Goal: Information Seeking & Learning: Learn about a topic

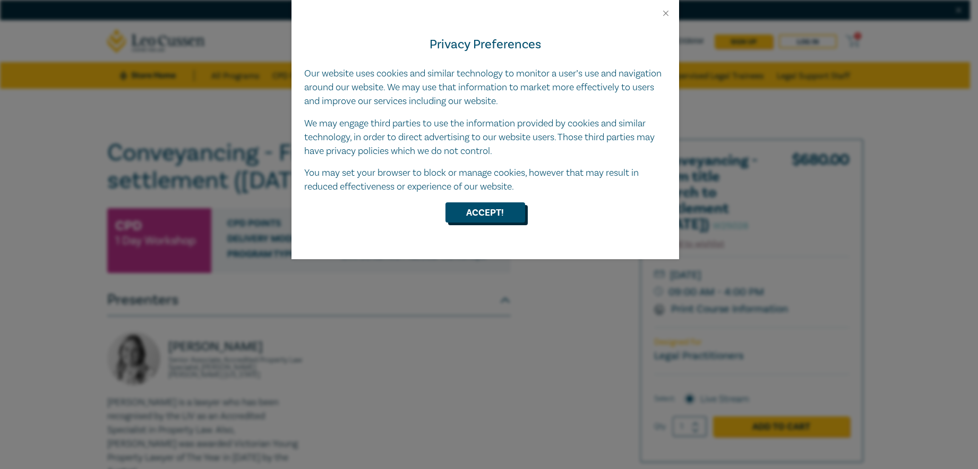
click at [480, 211] on button "Accept!" at bounding box center [485, 212] width 80 height 20
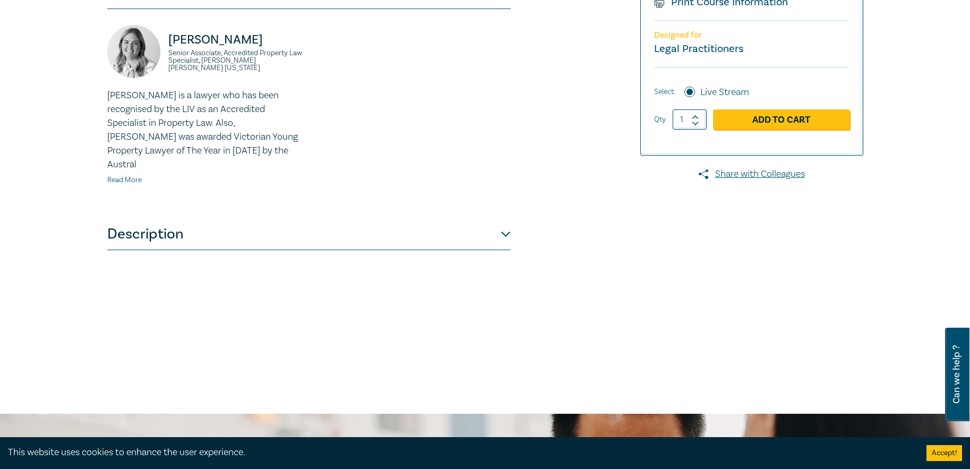
scroll to position [318, 0]
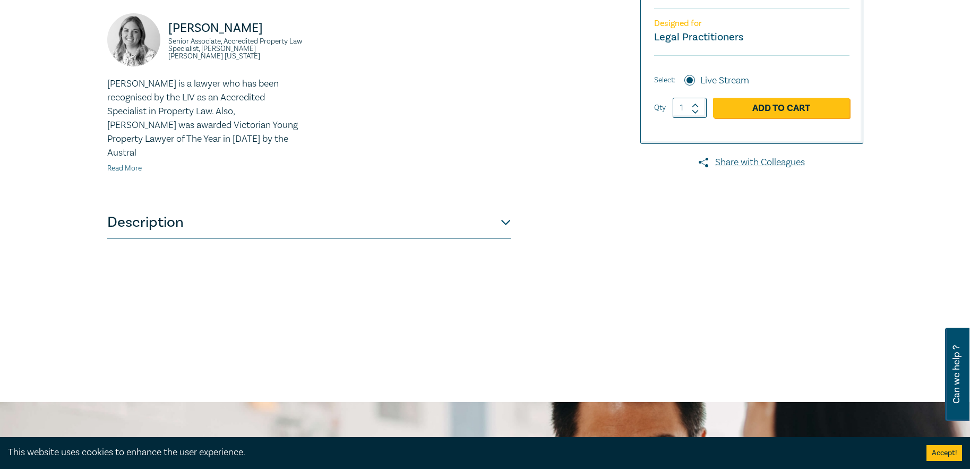
click at [122, 163] on link "Read More" at bounding box center [124, 168] width 35 height 10
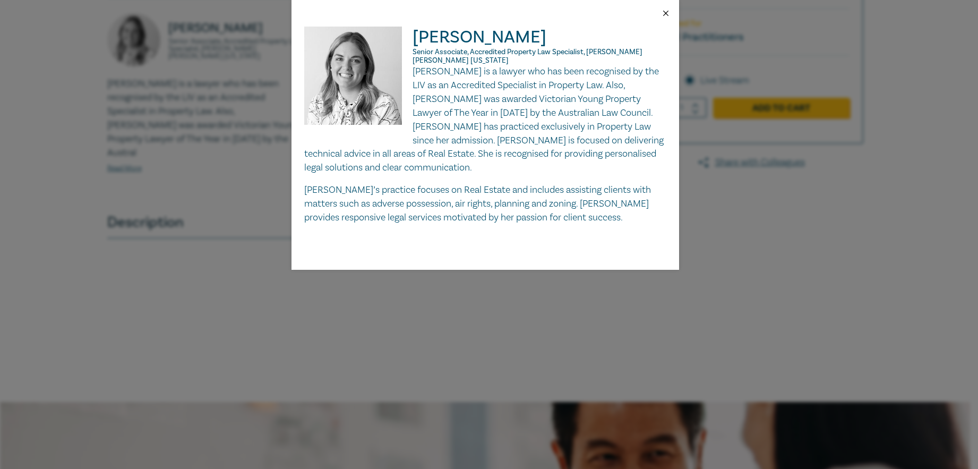
click at [661, 13] on button "Close" at bounding box center [666, 13] width 10 height 10
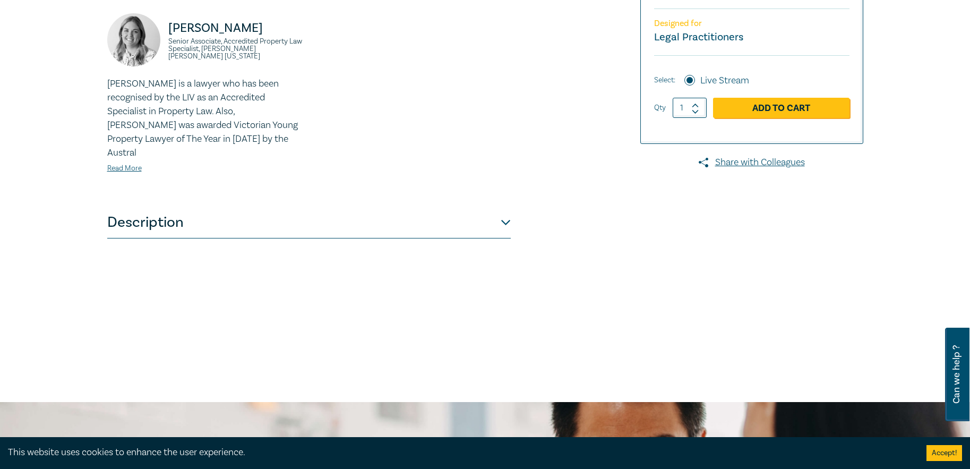
click at [163, 207] on button "Description" at bounding box center [308, 222] width 403 height 32
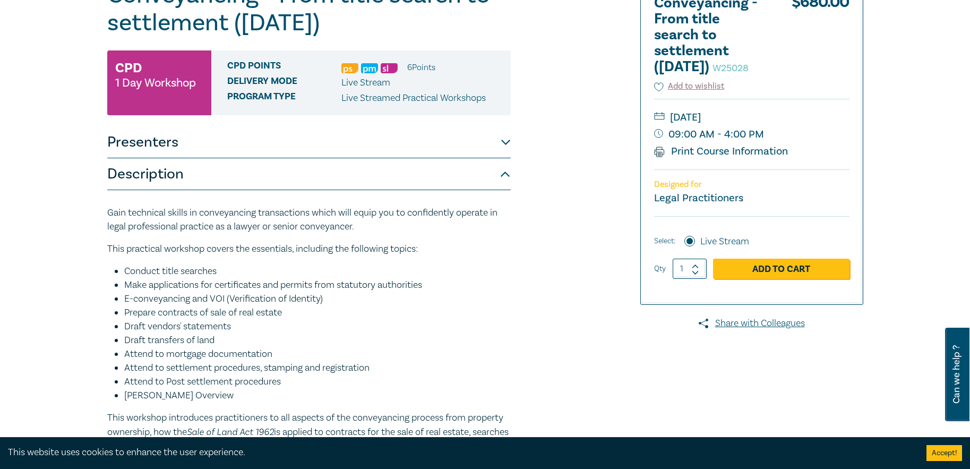
scroll to position [106, 0]
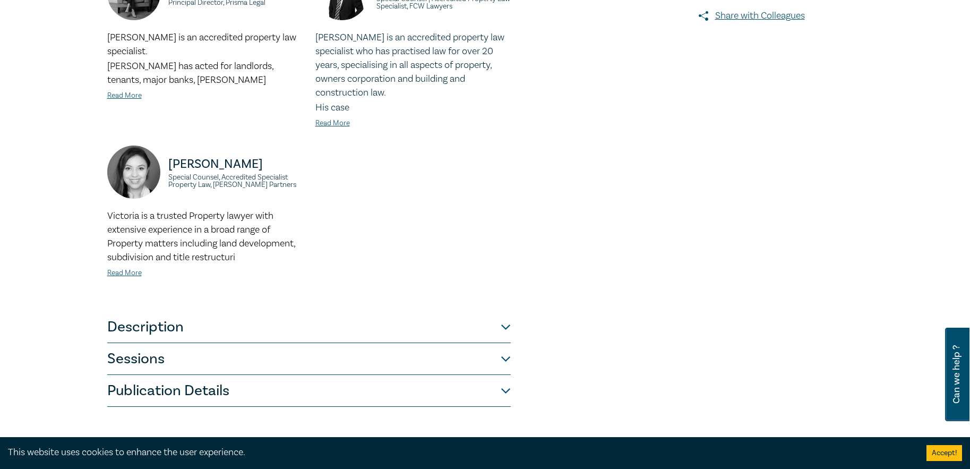
scroll to position [372, 0]
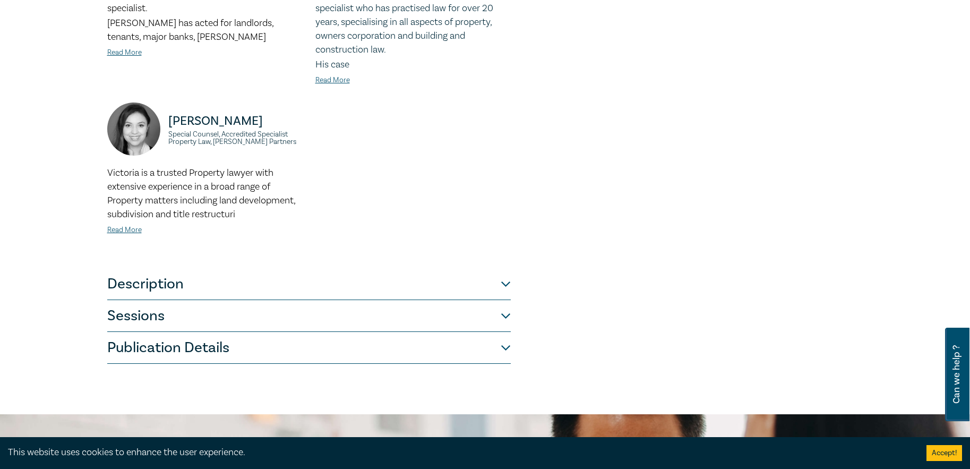
click at [508, 268] on button "Description" at bounding box center [308, 284] width 403 height 32
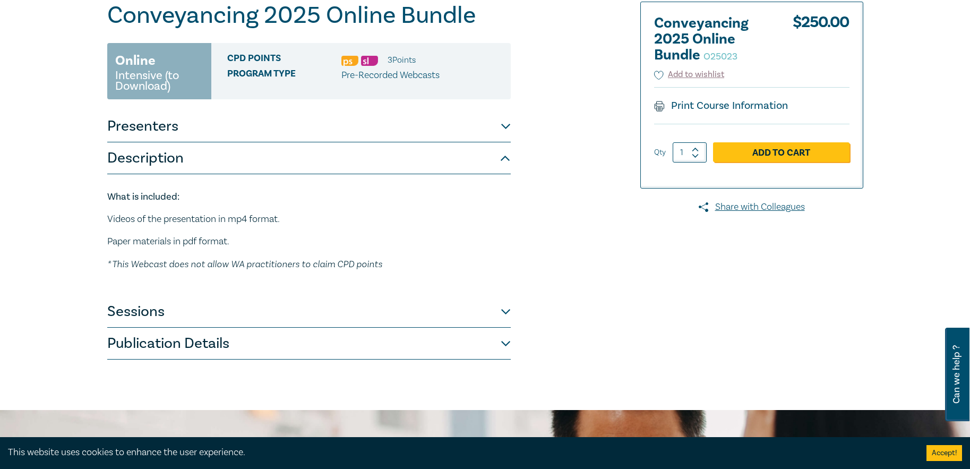
scroll to position [159, 0]
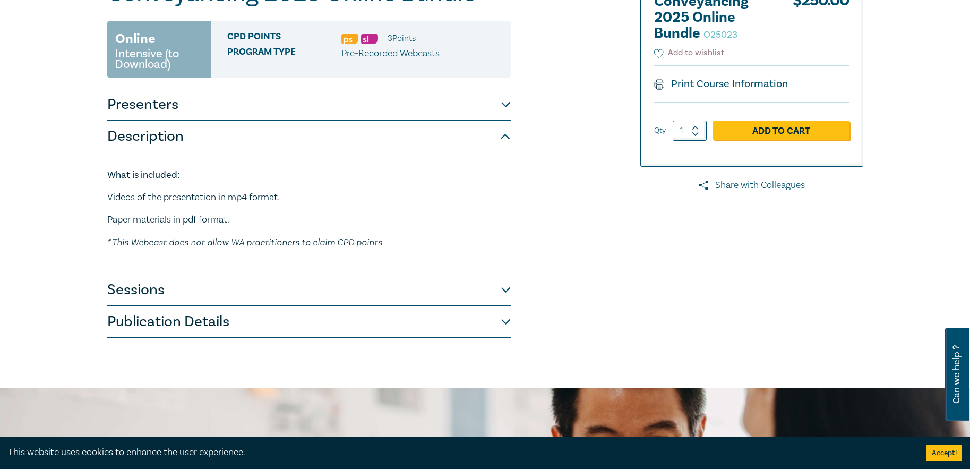
click at [504, 106] on button "Presenters" at bounding box center [308, 105] width 403 height 32
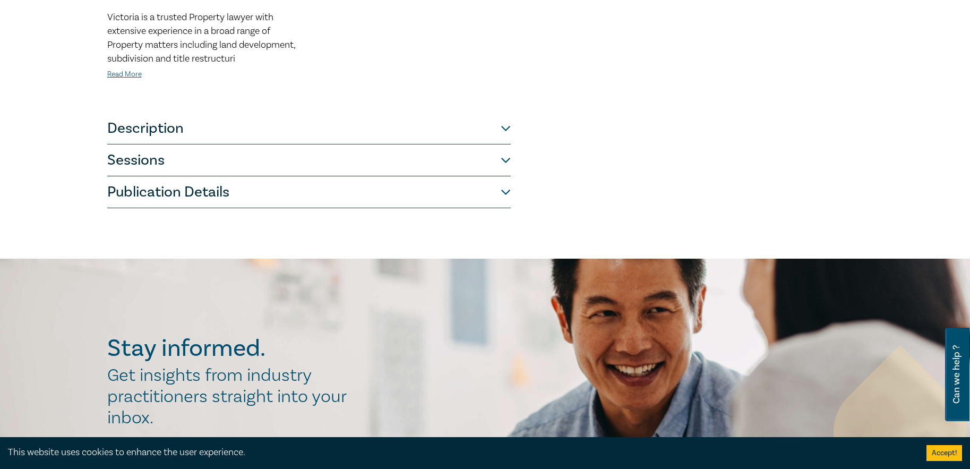
scroll to position [531, 0]
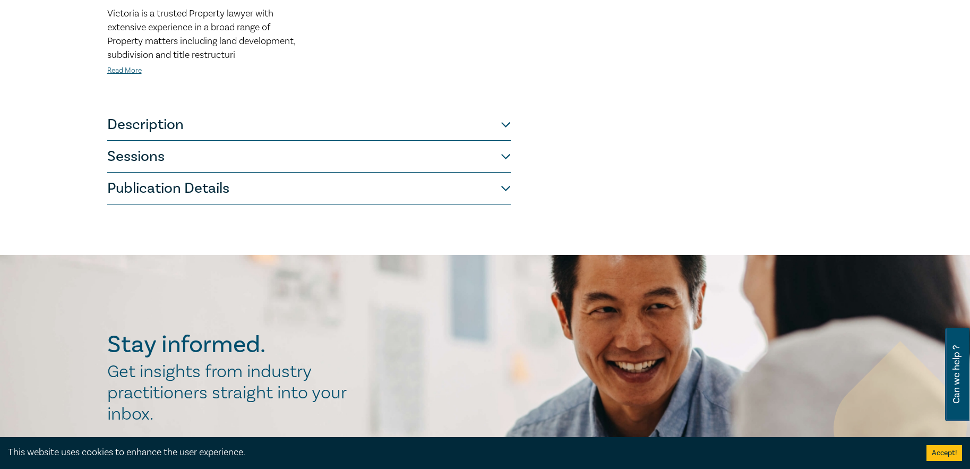
click at [506, 115] on button "Description" at bounding box center [308, 125] width 403 height 32
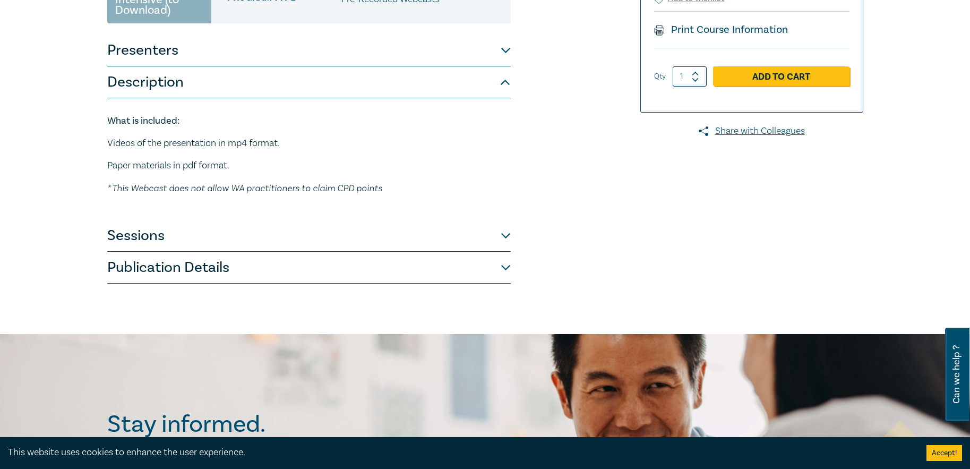
scroll to position [212, 0]
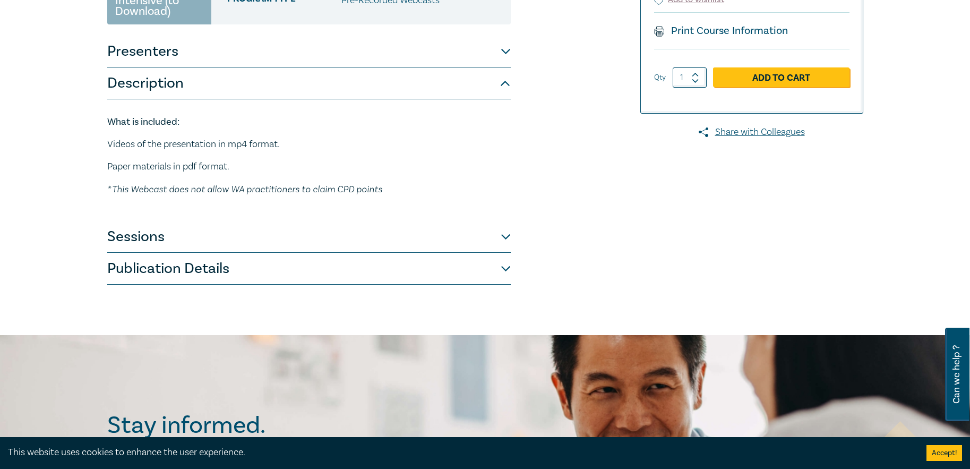
click at [502, 232] on button "Sessions" at bounding box center [308, 237] width 403 height 32
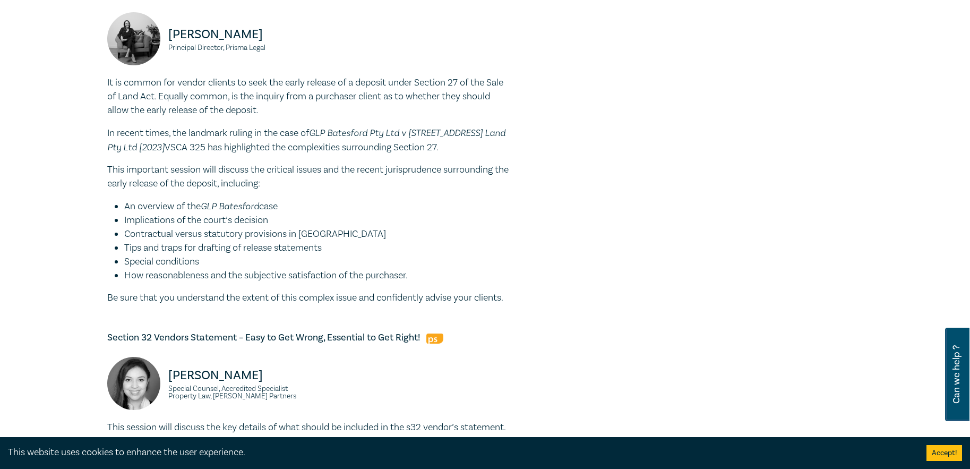
scroll to position [743, 0]
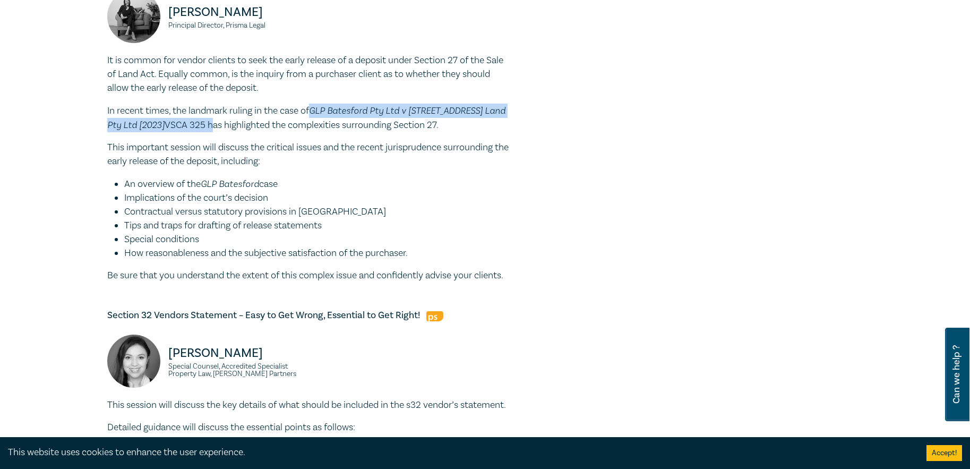
drag, startPoint x: 315, startPoint y: 122, endPoint x: 208, endPoint y: 139, distance: 107.9
click at [208, 132] on p "In recent times, the landmark ruling in the case of GLP Batesford Pty Ltd v 68 …" at bounding box center [308, 118] width 403 height 29
copy p "GLP Batesford Pty Ltd v 68 Bridge Road Land Pty Ltd [2023] VSCA 325"
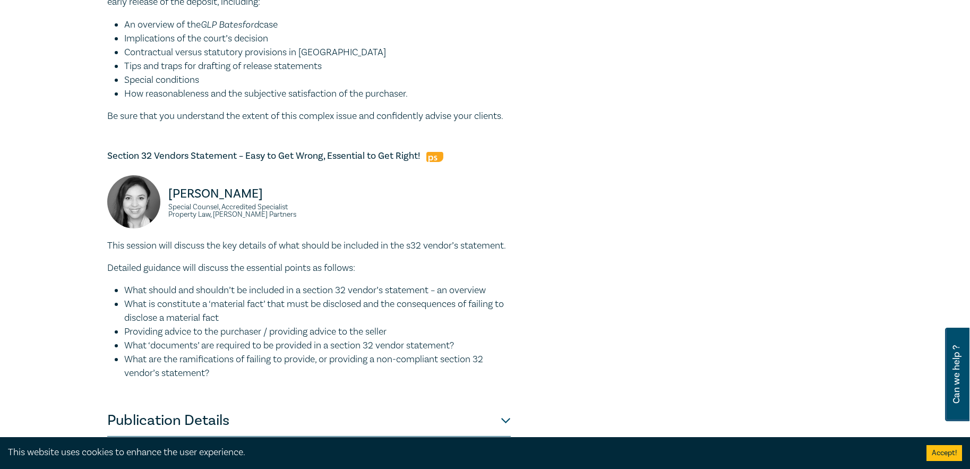
scroll to position [955, 0]
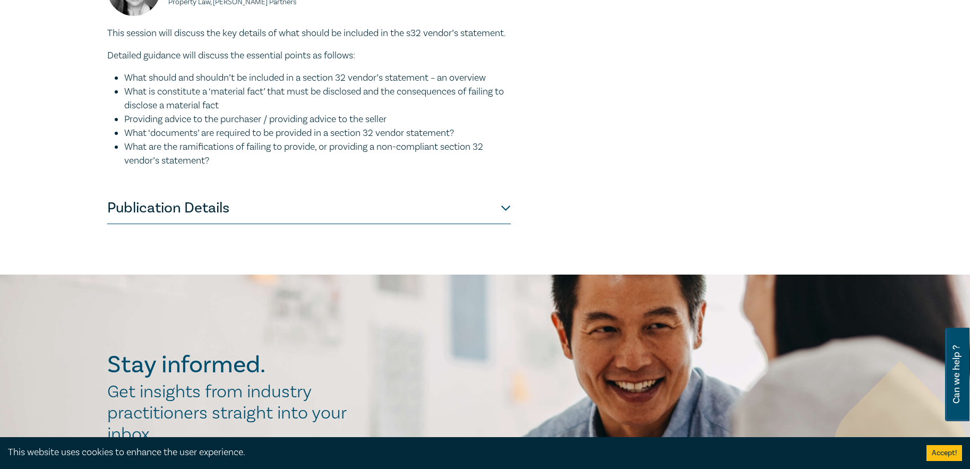
click at [136, 224] on button "Publication Details" at bounding box center [308, 208] width 403 height 32
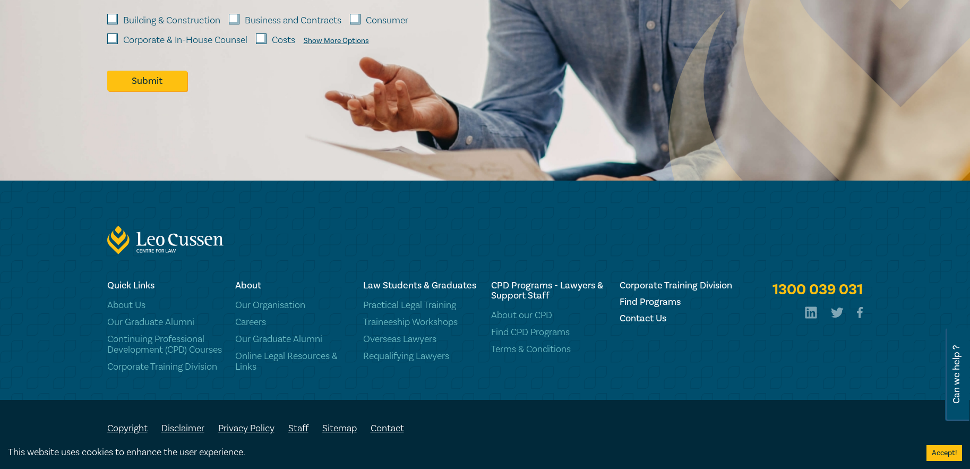
scroll to position [401, 0]
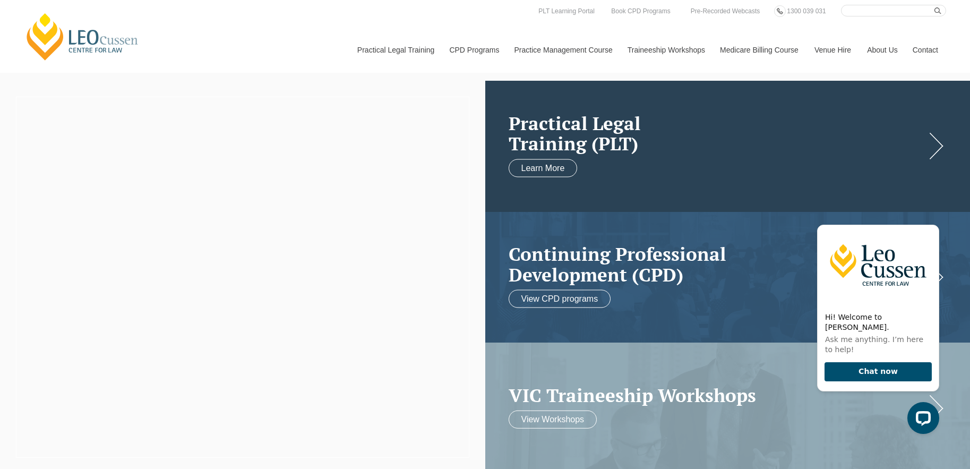
click at [607, 146] on h2 "Practical Legal Training (PLT)" at bounding box center [716, 133] width 417 height 41
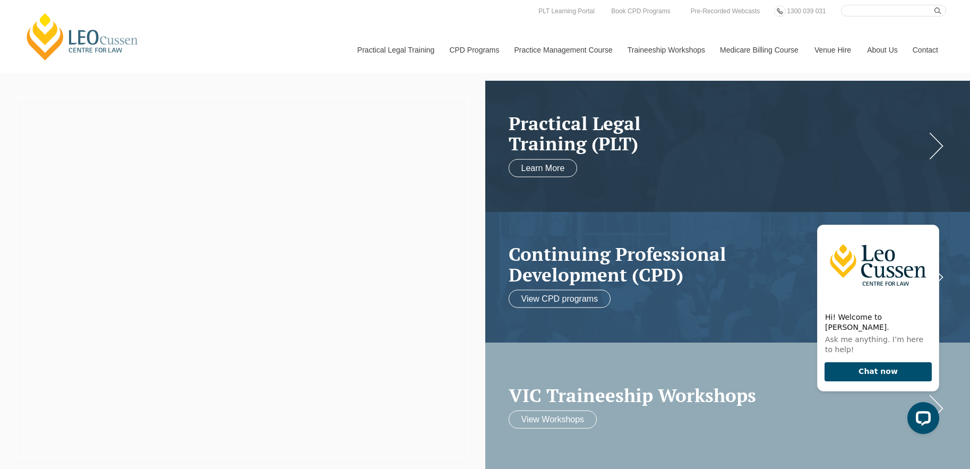
click at [595, 391] on h2 "VIC Traineeship Workshops" at bounding box center [716, 395] width 417 height 21
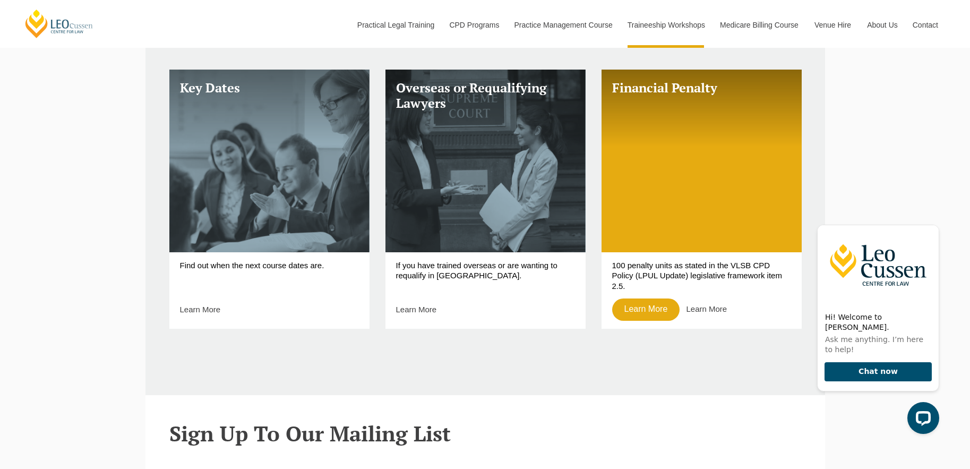
scroll to position [478, 0]
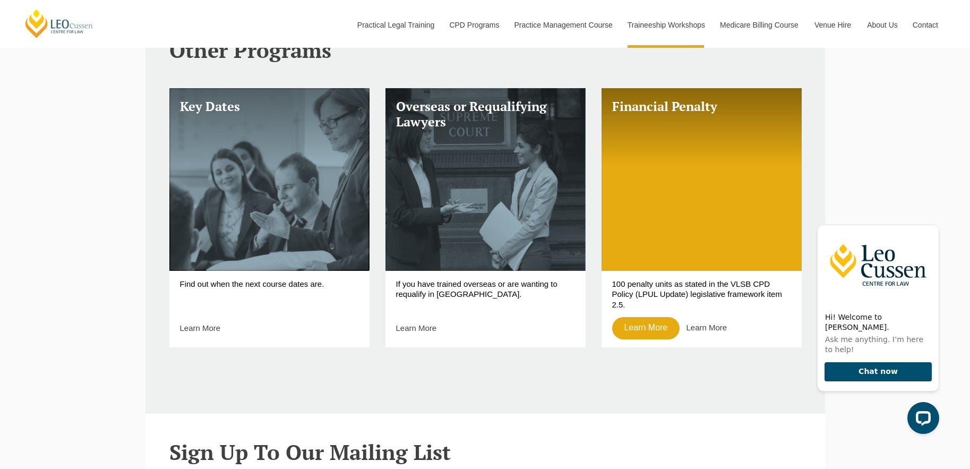
drag, startPoint x: 279, startPoint y: 209, endPoint x: 95, endPoint y: 294, distance: 202.1
click at [95, 294] on div "Leo Cussen Centre for Law Search here Practical Legal Training Our Practical Le…" at bounding box center [485, 343] width 970 height 1643
click at [644, 333] on link "Learn More" at bounding box center [646, 328] width 68 height 22
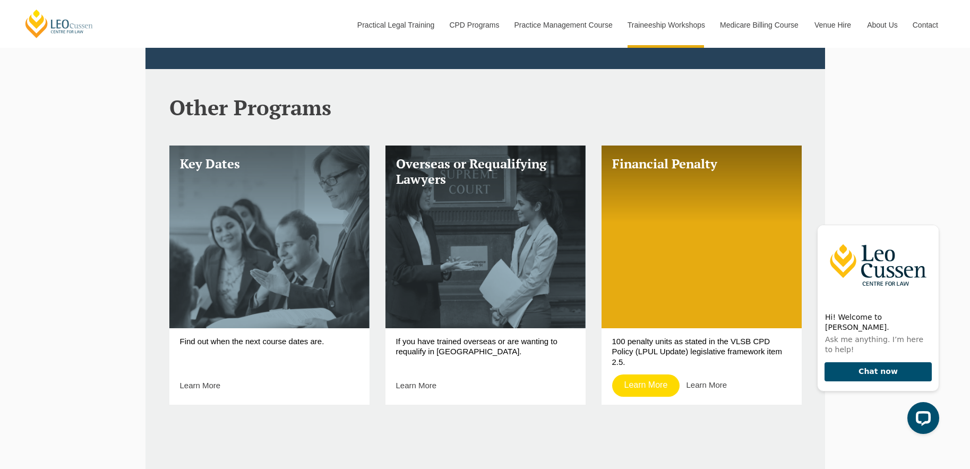
scroll to position [425, 0]
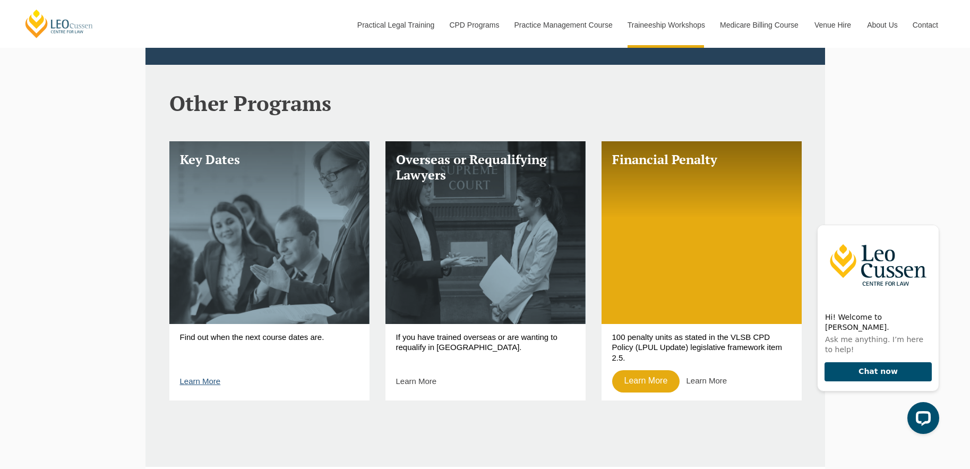
click at [201, 381] on link "Learn More" at bounding box center [200, 380] width 41 height 9
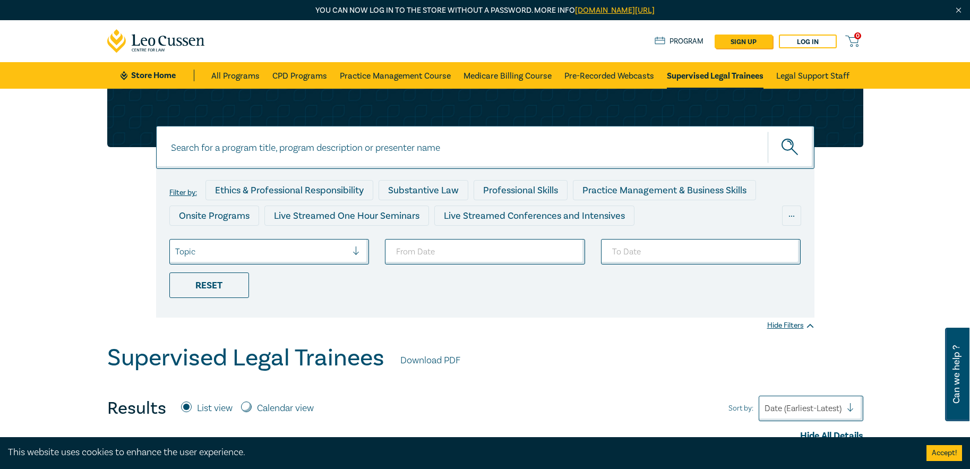
click at [357, 255] on div at bounding box center [360, 251] width 16 height 11
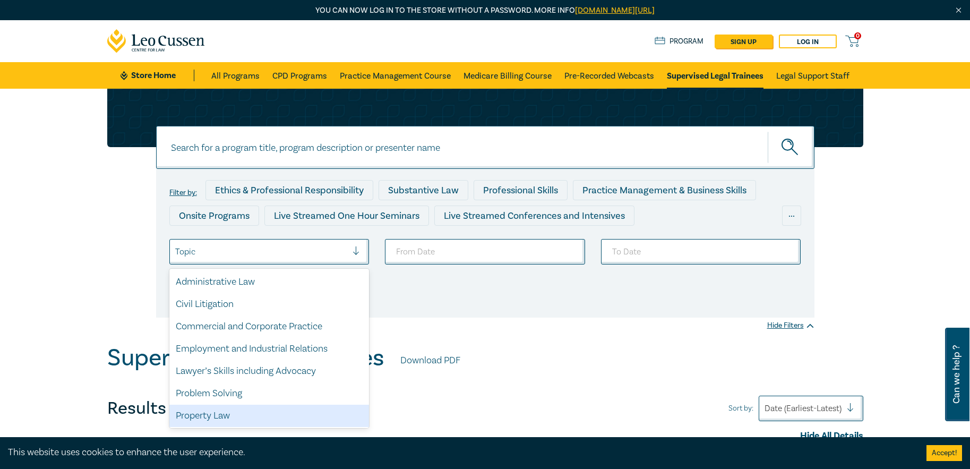
click at [315, 409] on div "Property Law" at bounding box center [269, 415] width 200 height 22
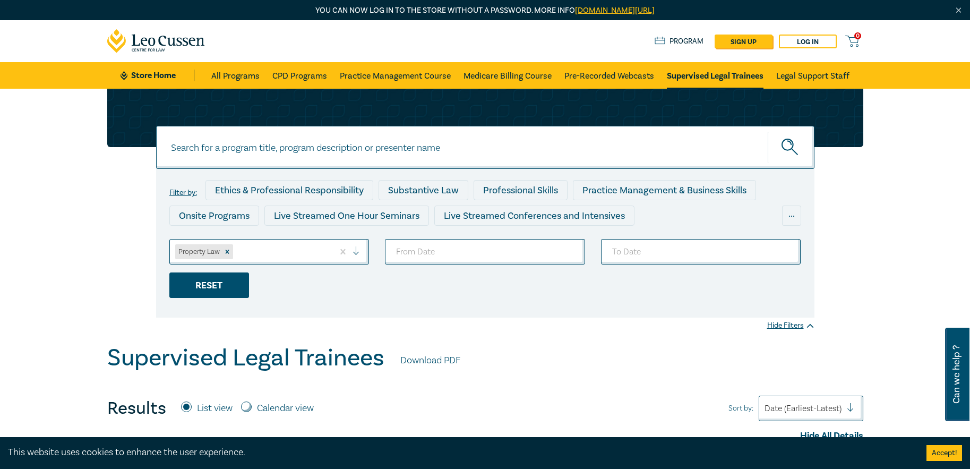
click at [217, 281] on div "Reset" at bounding box center [209, 284] width 80 height 25
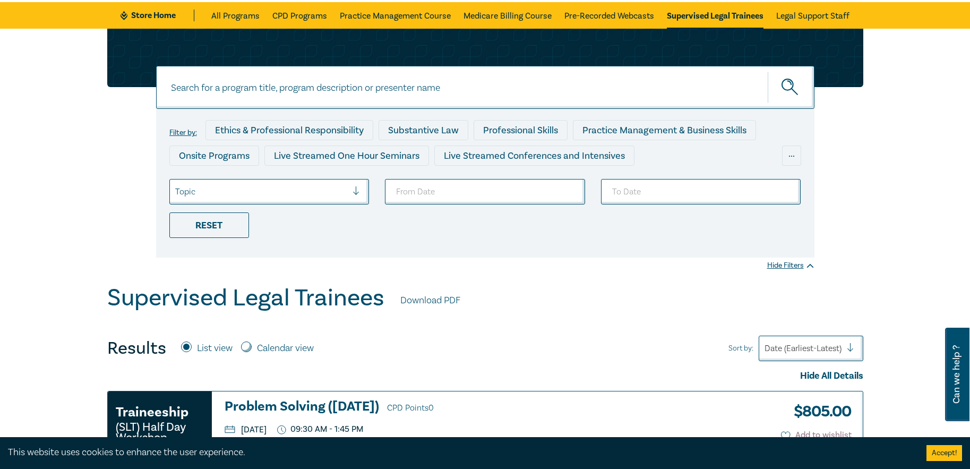
scroll to position [159, 0]
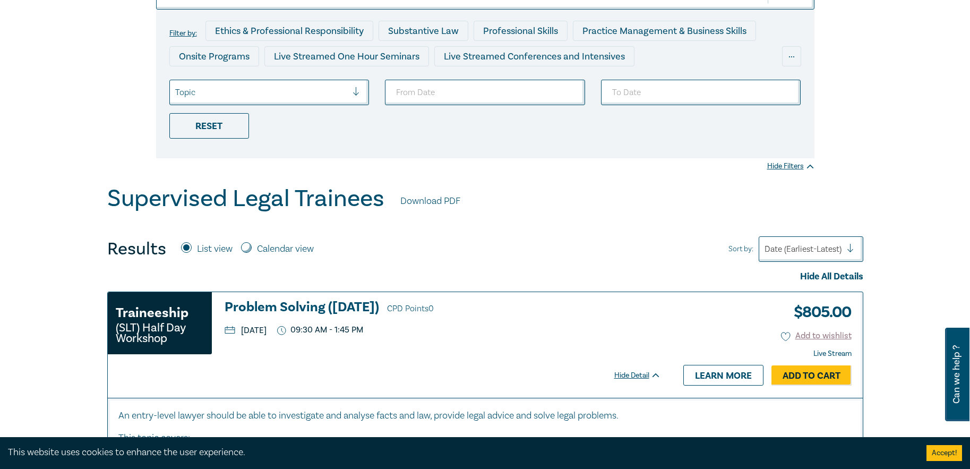
click at [227, 141] on div "Filter by: Ethics & Professional Responsibility Substantive Law Professional Sk…" at bounding box center [485, 84] width 658 height 149
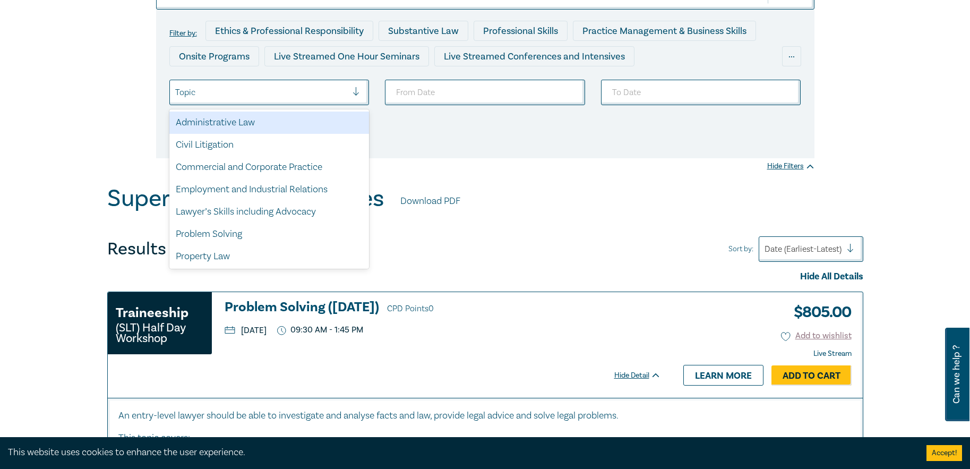
click at [223, 99] on div at bounding box center [261, 92] width 173 height 14
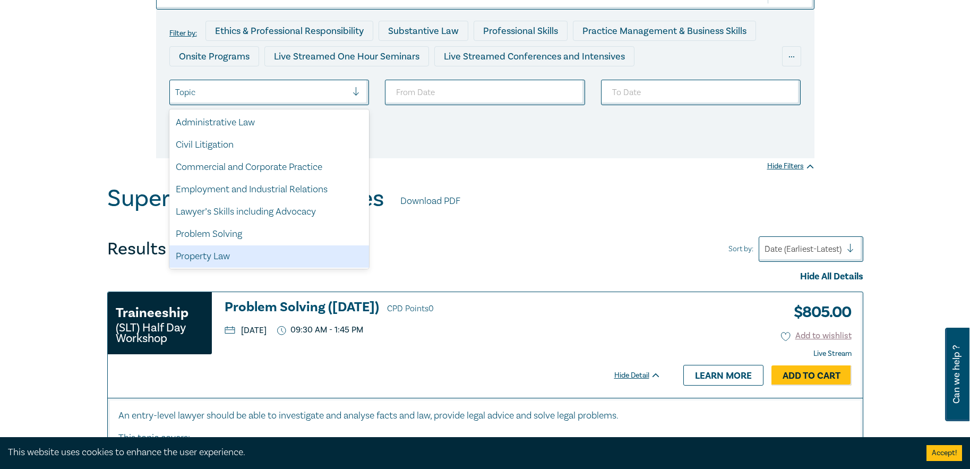
click at [234, 256] on div "Property Law" at bounding box center [269, 256] width 200 height 22
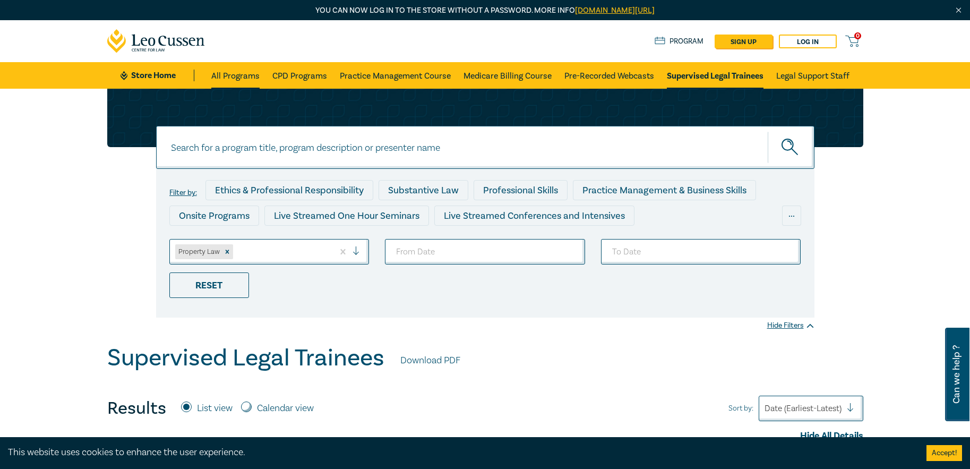
click at [233, 74] on link "All Programs" at bounding box center [235, 75] width 48 height 27
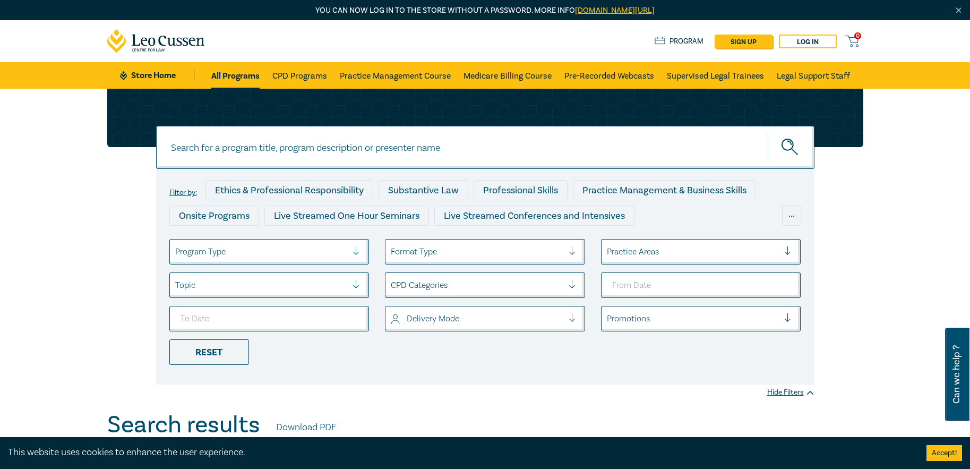
click at [222, 282] on div at bounding box center [261, 285] width 173 height 14
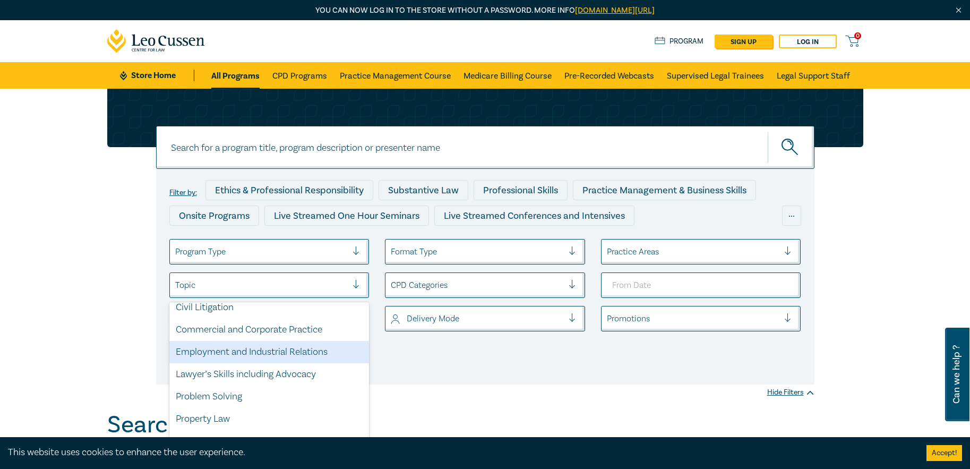
scroll to position [81, 0]
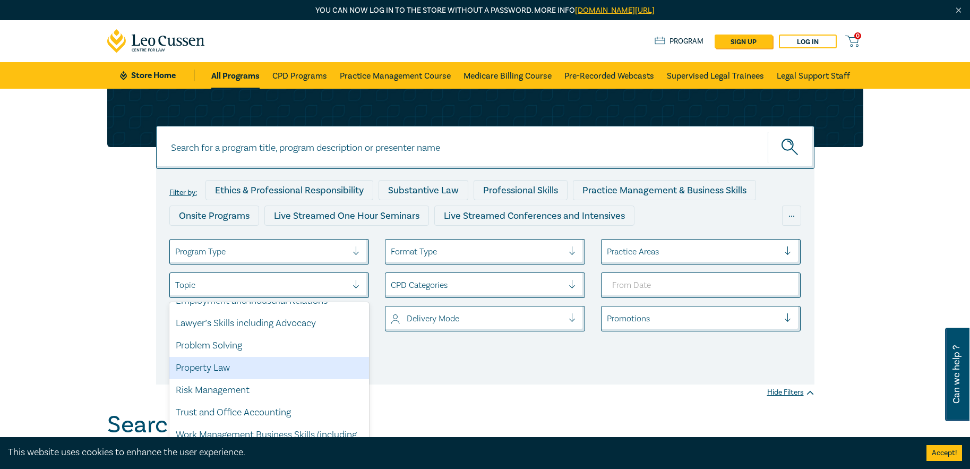
click at [218, 365] on div "Property Law" at bounding box center [269, 368] width 200 height 22
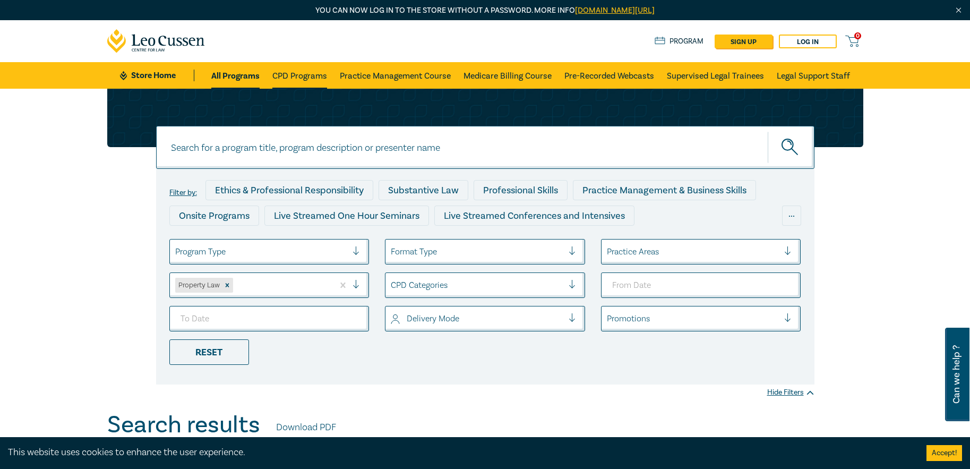
click at [314, 79] on link "CPD Programs" at bounding box center [299, 75] width 55 height 27
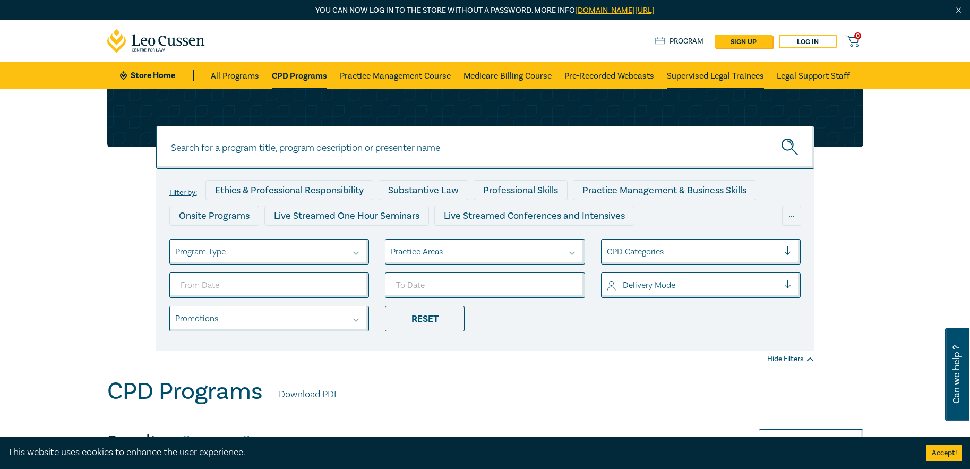
click at [745, 76] on link "Supervised Legal Trainees" at bounding box center [715, 75] width 97 height 27
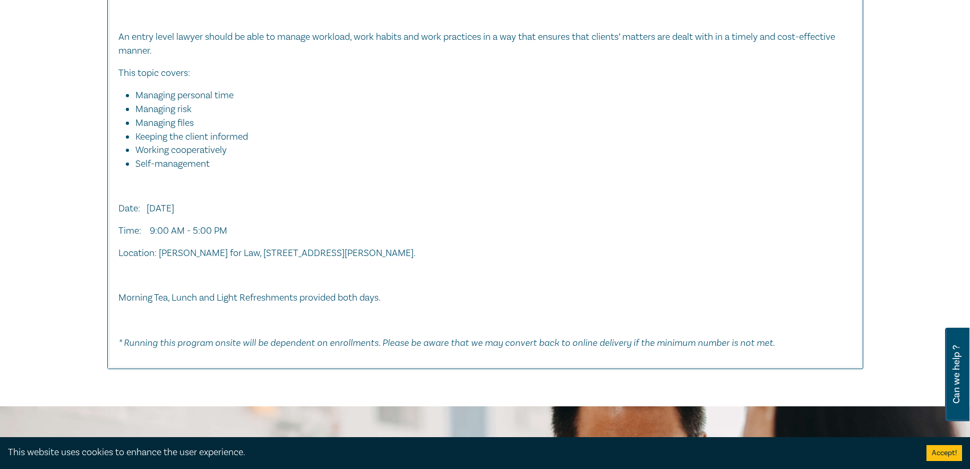
scroll to position [1858, 0]
